Goal: Information Seeking & Learning: Learn about a topic

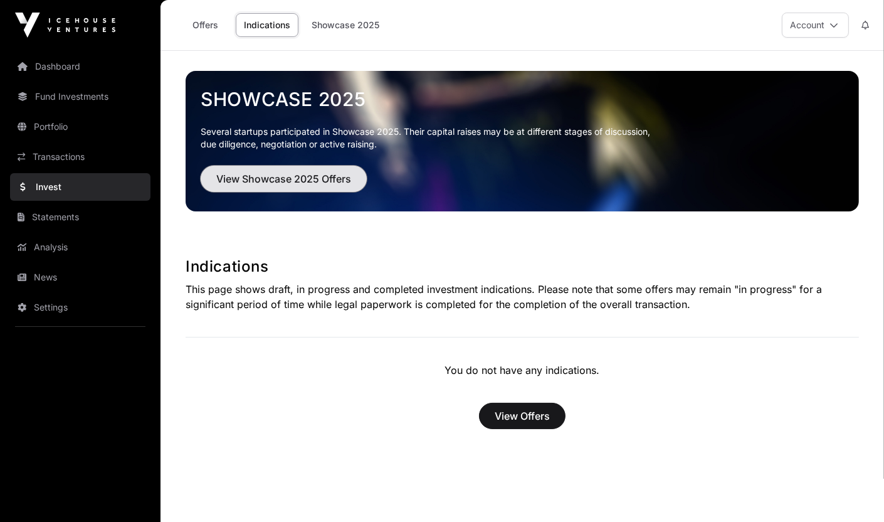
click at [250, 179] on span "View Showcase 2025 Offers" at bounding box center [283, 178] width 135 height 15
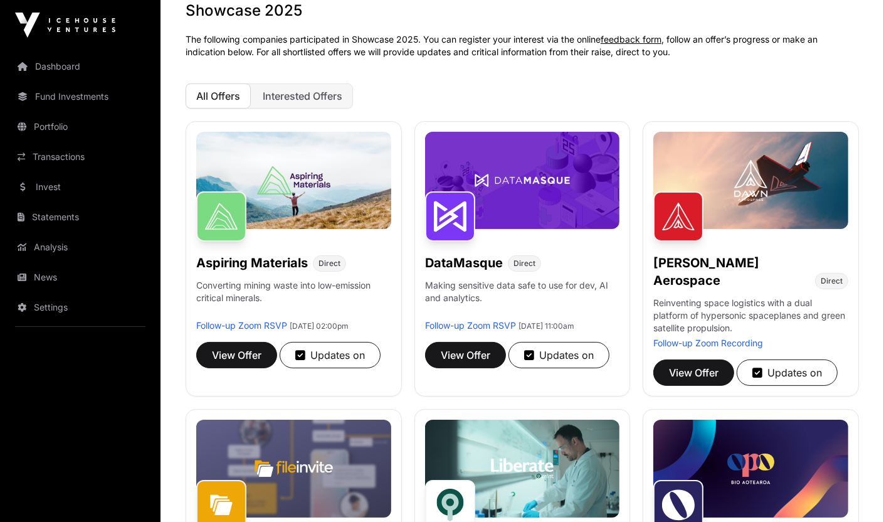
scroll to position [154, 0]
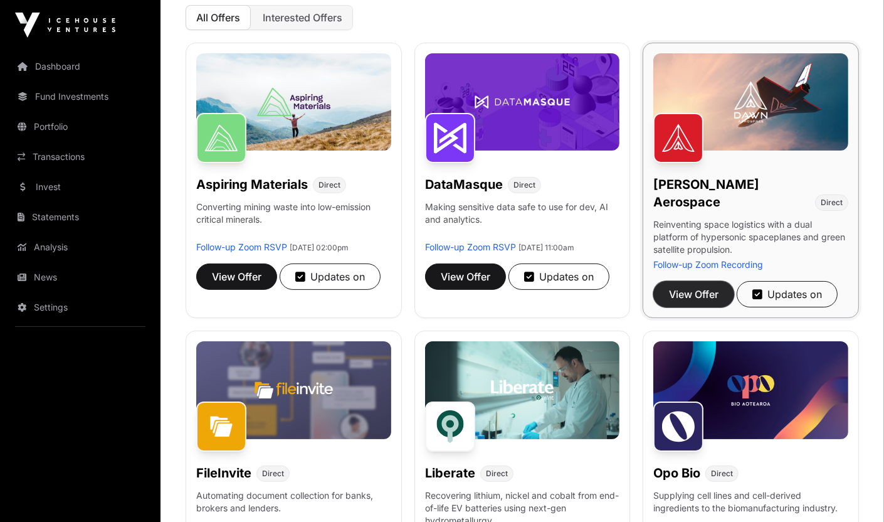
click at [670, 287] on span "View Offer" at bounding box center [694, 294] width 50 height 15
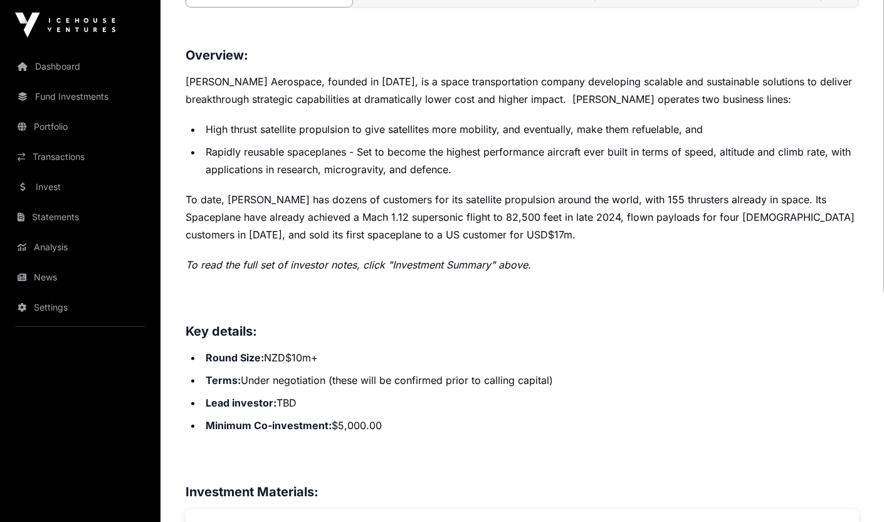
scroll to position [494, 0]
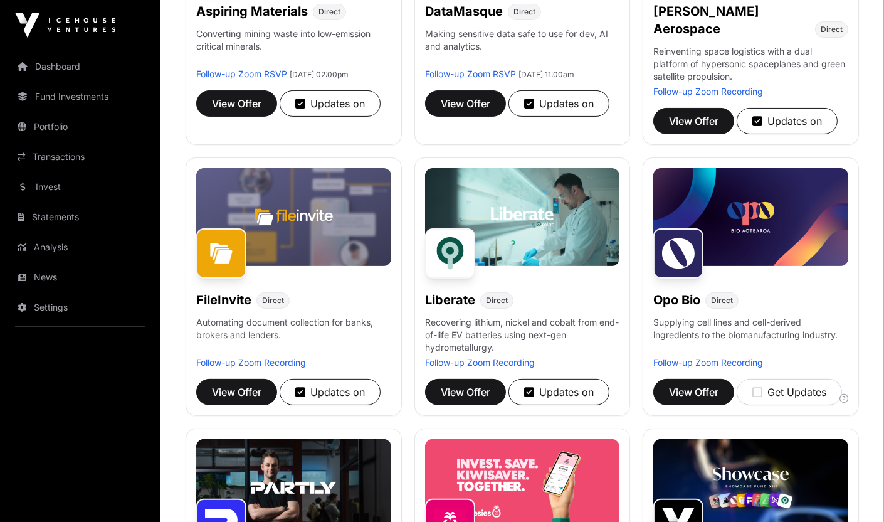
scroll to position [327, 0]
click at [245, 384] on span "View Offer" at bounding box center [237, 391] width 50 height 15
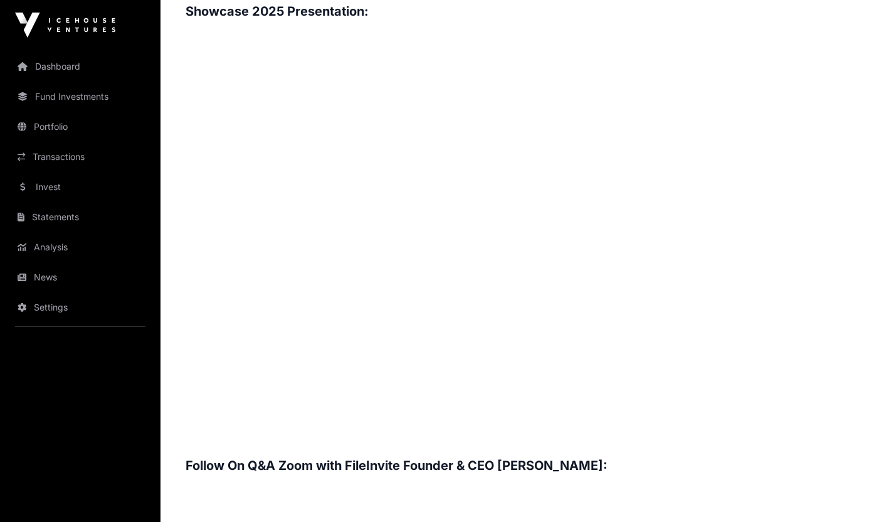
scroll to position [1366, 0]
click at [293, 428] on h3 at bounding box center [522, 438] width 673 height 20
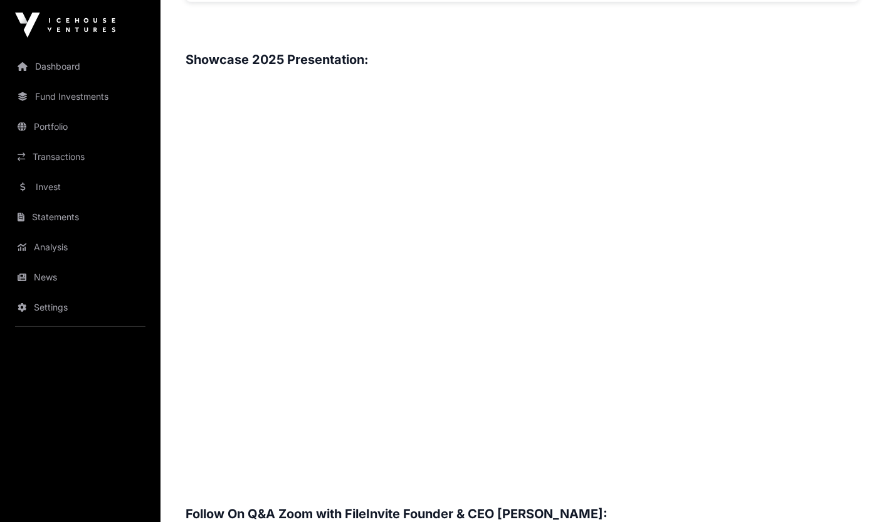
scroll to position [1318, 0]
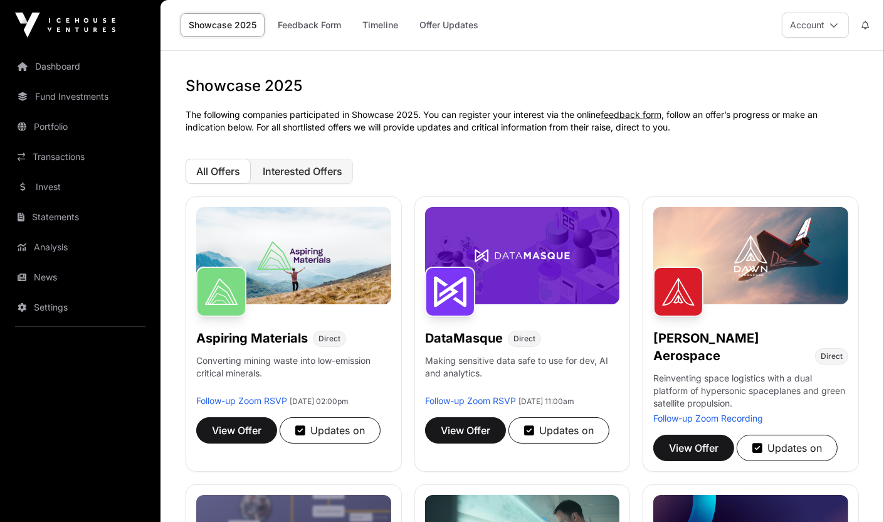
click at [282, 171] on span "Interested Offers" at bounding box center [303, 171] width 80 height 13
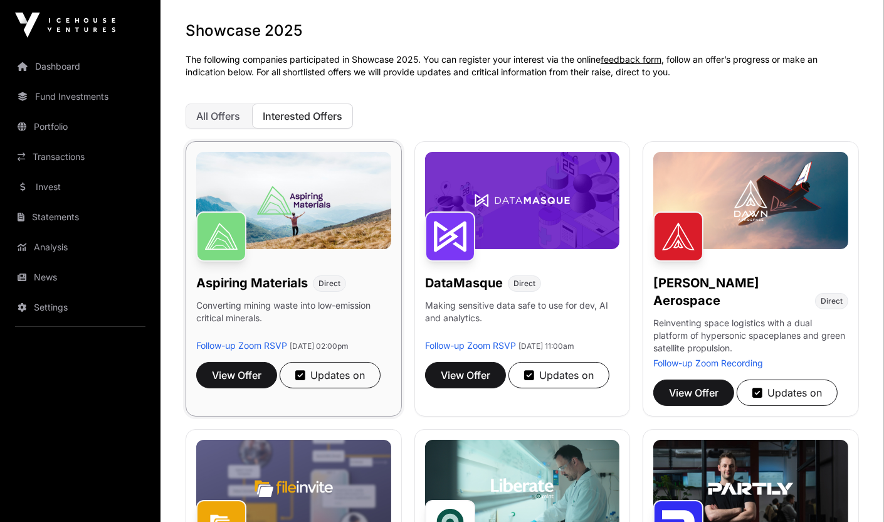
scroll to position [50, 0]
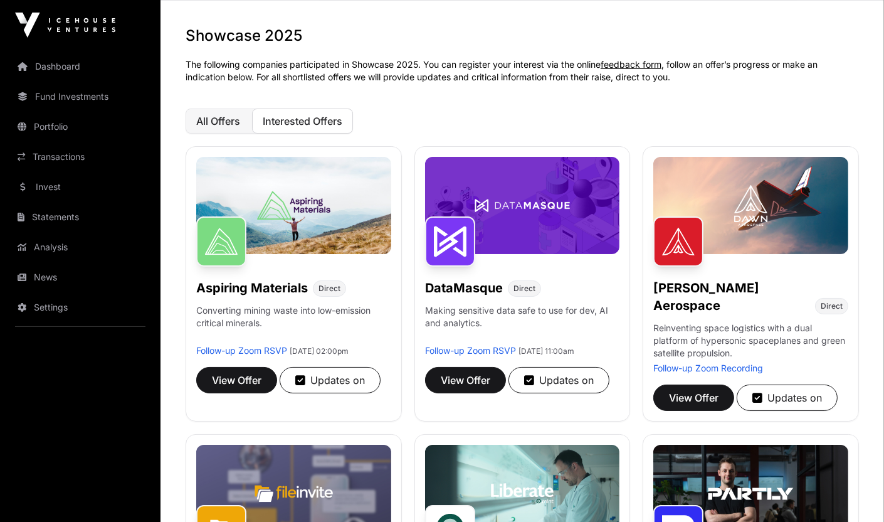
click at [228, 127] on button "All Offers" at bounding box center [218, 120] width 65 height 25
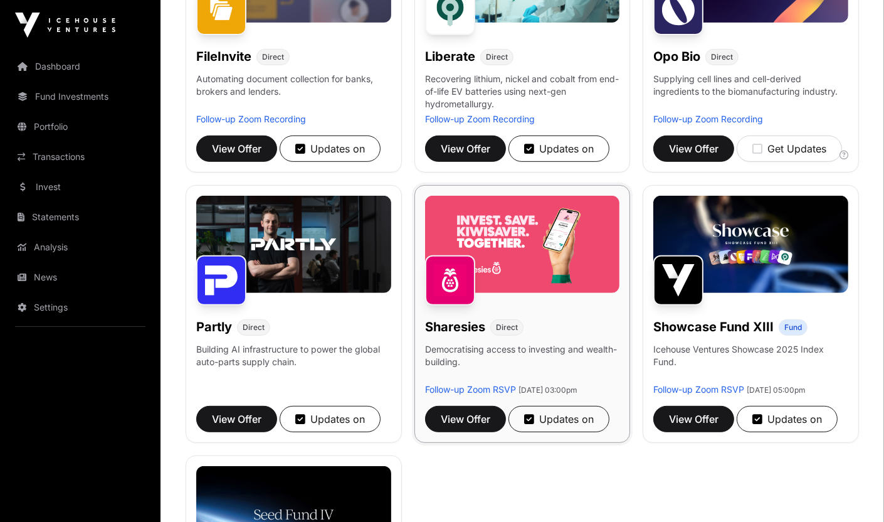
scroll to position [584, 0]
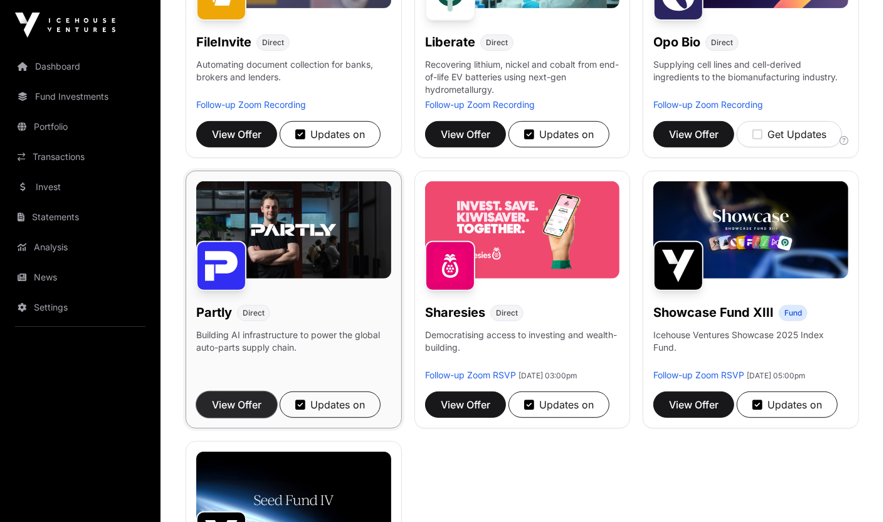
click at [250, 397] on span "View Offer" at bounding box center [237, 404] width 50 height 15
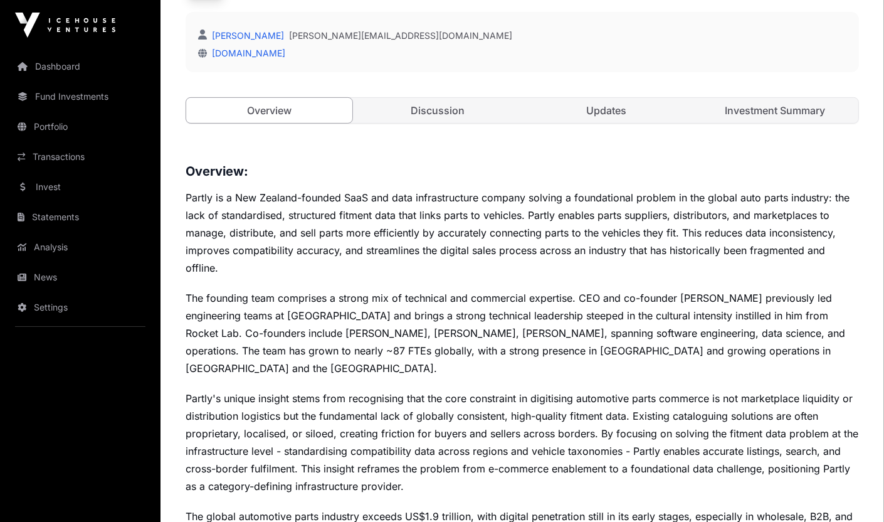
scroll to position [365, 0]
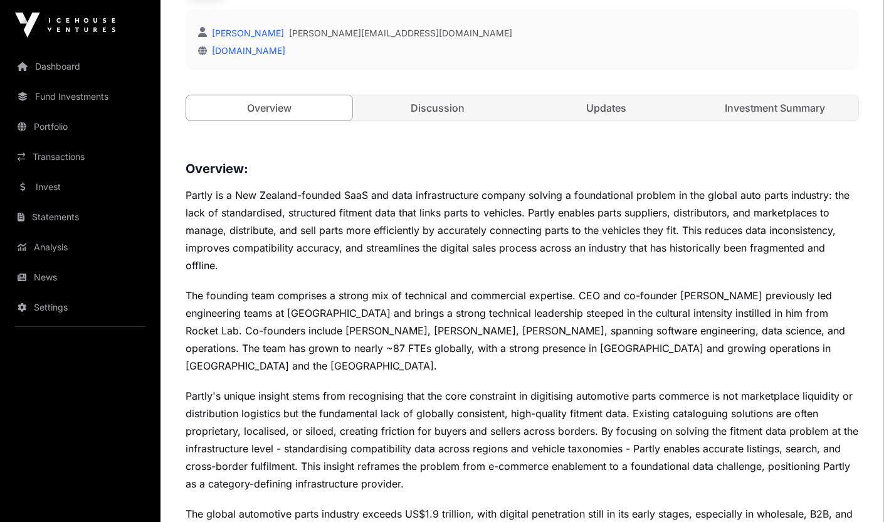
click at [340, 258] on p "Partly is a New Zealand-founded SaaS and data infrastructure company solving a …" at bounding box center [522, 230] width 673 height 88
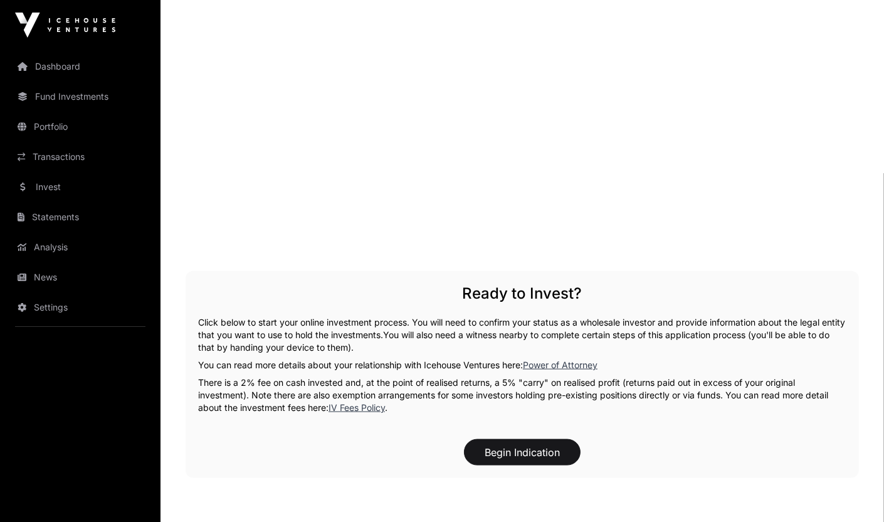
scroll to position [1739, 0]
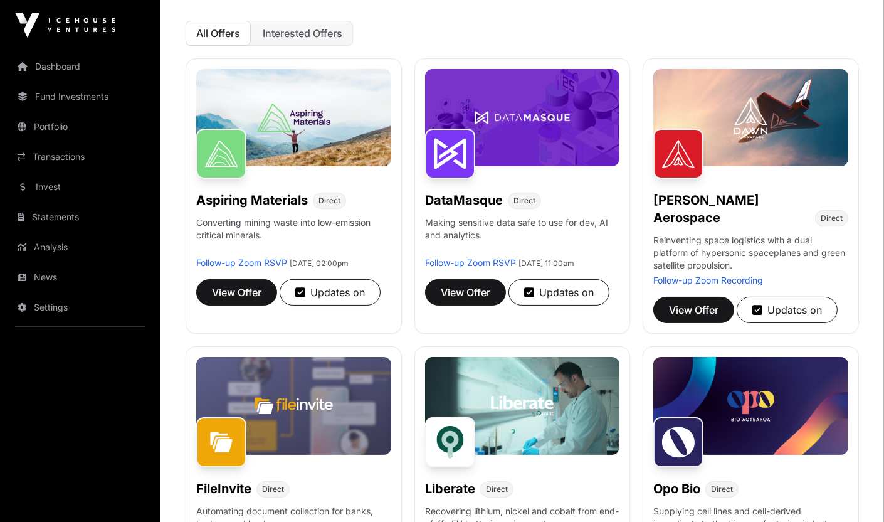
scroll to position [135, 0]
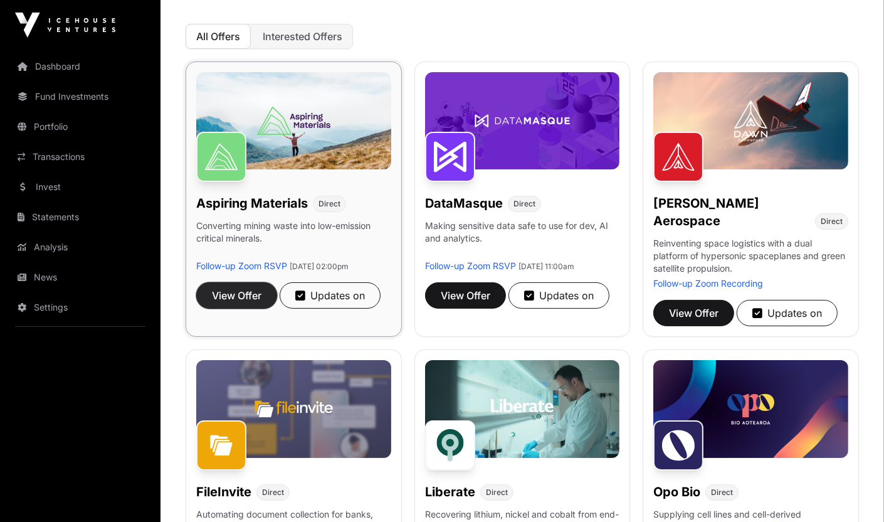
click at [243, 302] on span "View Offer" at bounding box center [237, 295] width 50 height 15
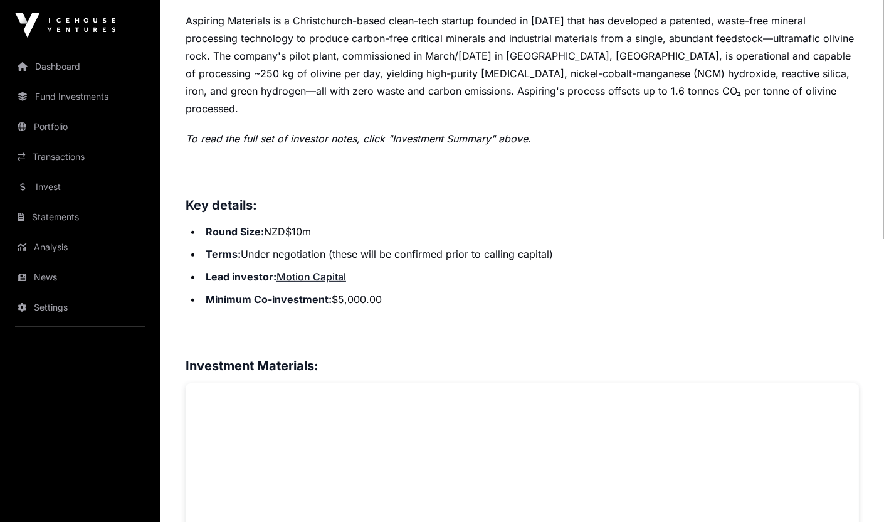
scroll to position [558, 0]
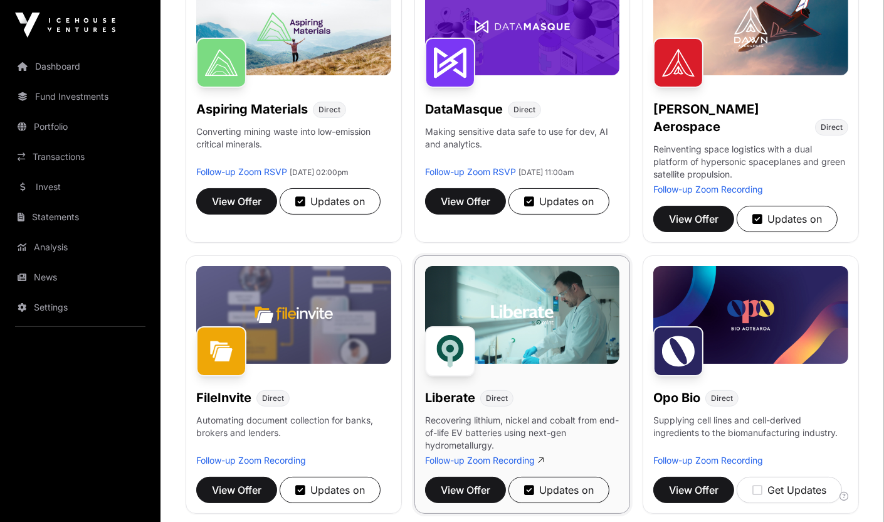
scroll to position [230, 0]
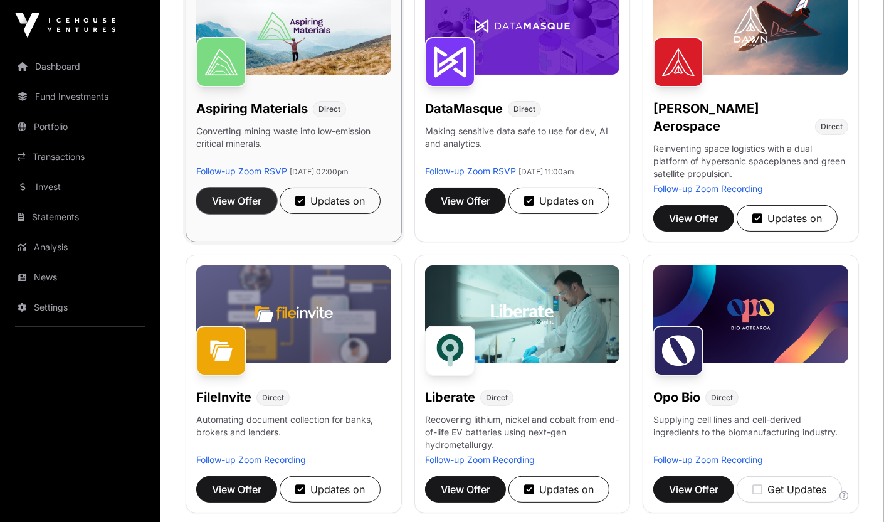
click at [241, 208] on span "View Offer" at bounding box center [237, 200] width 50 height 15
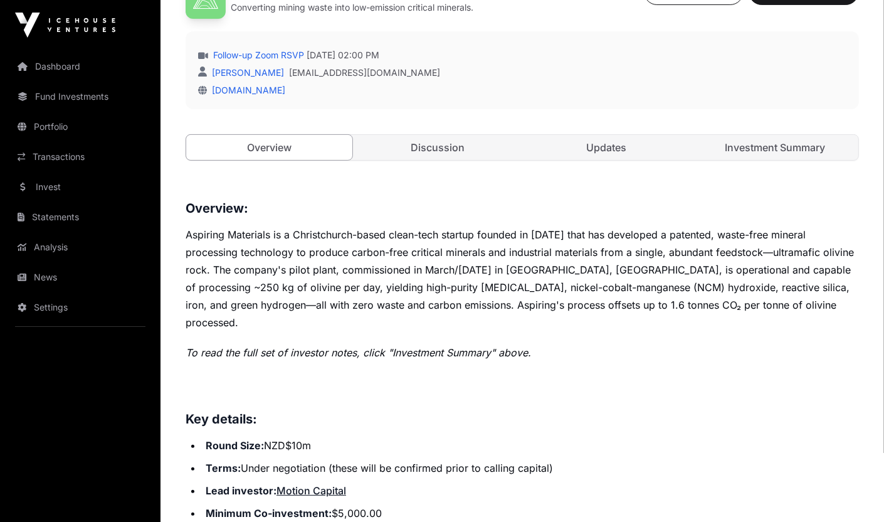
scroll to position [346, 0]
